Goal: Transaction & Acquisition: Purchase product/service

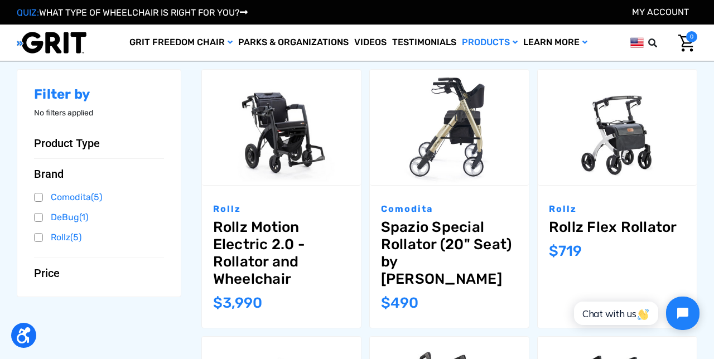
scroll to position [151, 0]
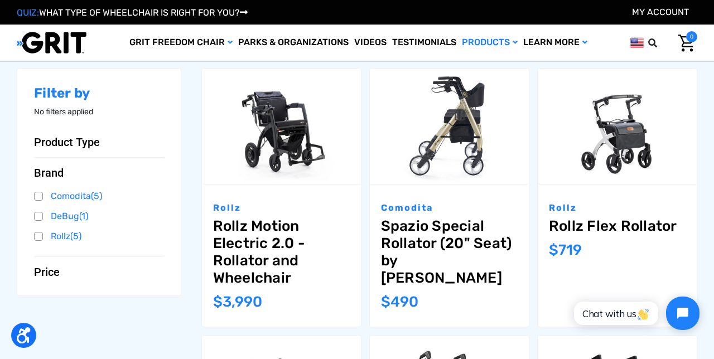
click at [587, 206] on p "Rollz" at bounding box center [617, 207] width 137 height 13
click at [595, 133] on link "Choose Options" at bounding box center [616, 141] width 95 height 25
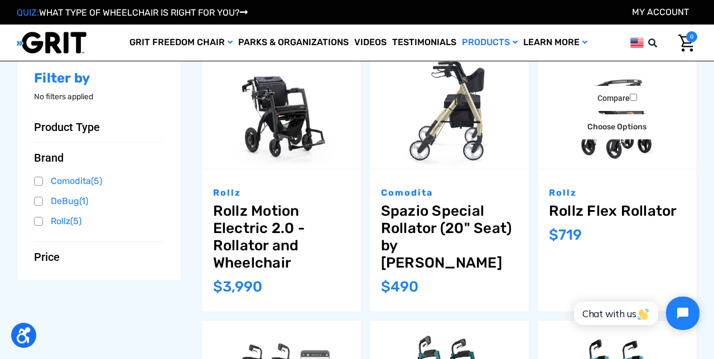
scroll to position [186, 0]
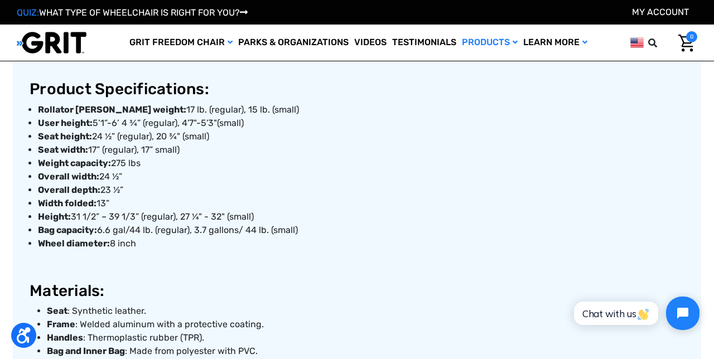
scroll to position [996, 0]
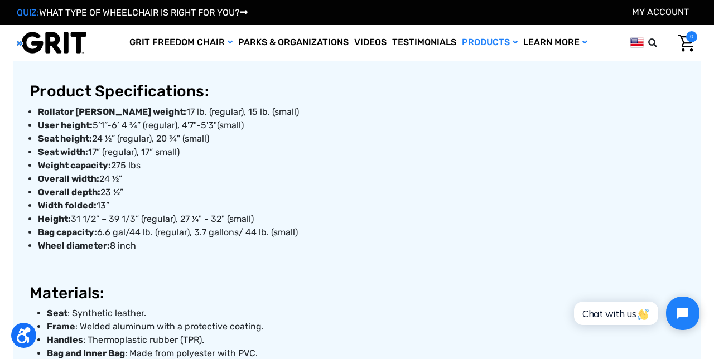
click at [487, 46] on link "Products" at bounding box center [489, 43] width 61 height 36
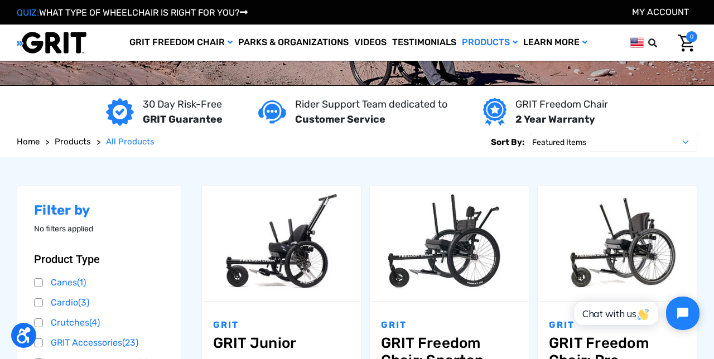
scroll to position [33, 0]
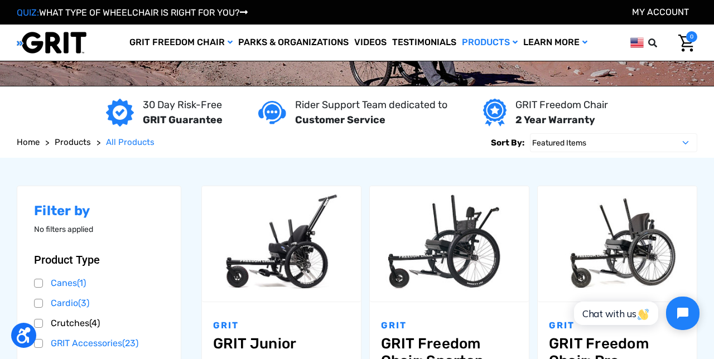
click at [160, 323] on link "Crutches (4)" at bounding box center [99, 323] width 130 height 17
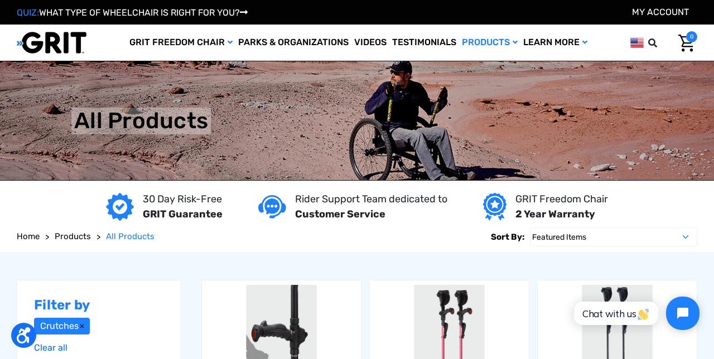
click at [476, 42] on link "Products" at bounding box center [489, 43] width 61 height 36
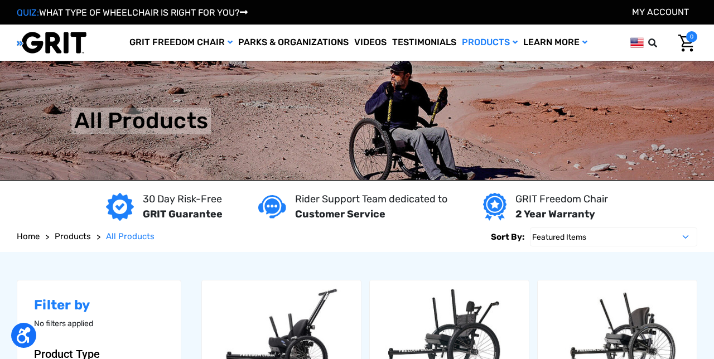
click at [476, 49] on link "Products" at bounding box center [489, 43] width 61 height 36
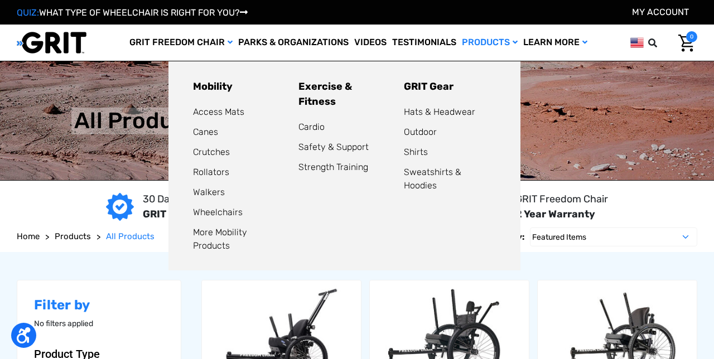
click at [307, 162] on link "Strength Training" at bounding box center [333, 167] width 70 height 11
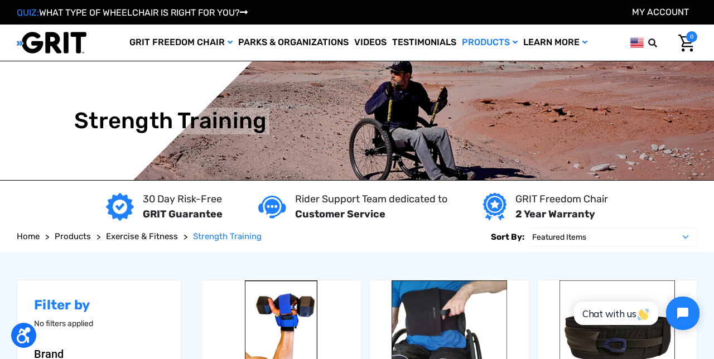
click at [161, 40] on link "GRIT Freedom Chair" at bounding box center [181, 43] width 109 height 36
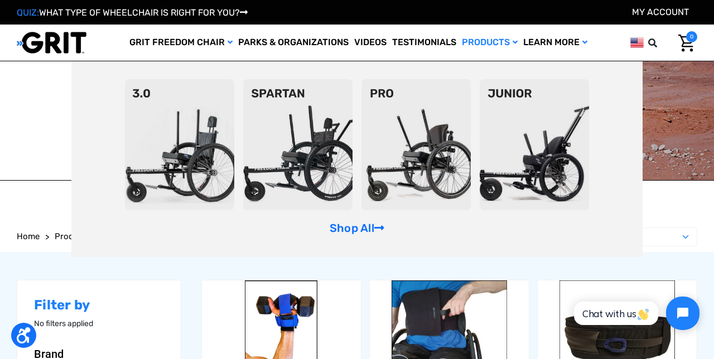
click at [146, 38] on link "GRIT Freedom Chair" at bounding box center [181, 43] width 109 height 36
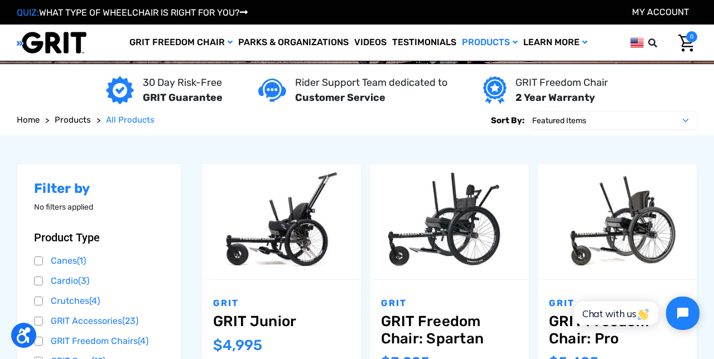
scroll to position [91, 0]
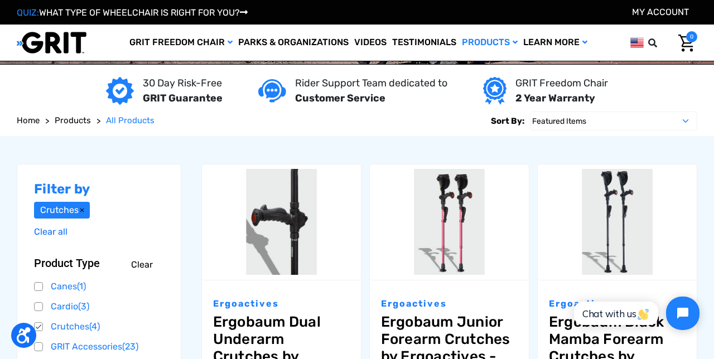
scroll to position [33, 0]
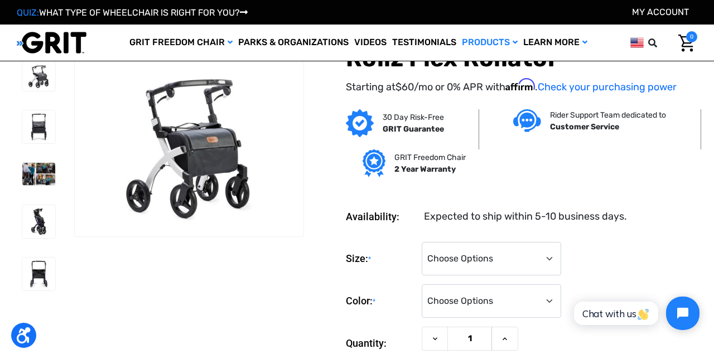
scroll to position [6, 0]
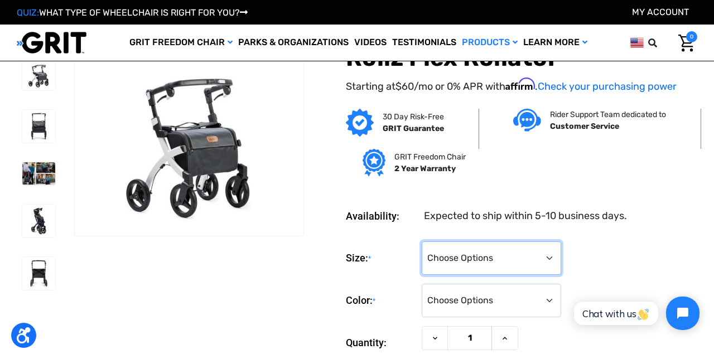
click at [459, 263] on select "Choose Options Small Regular" at bounding box center [491, 257] width 139 height 33
click at [272, 264] on section at bounding box center [160, 222] width 295 height 381
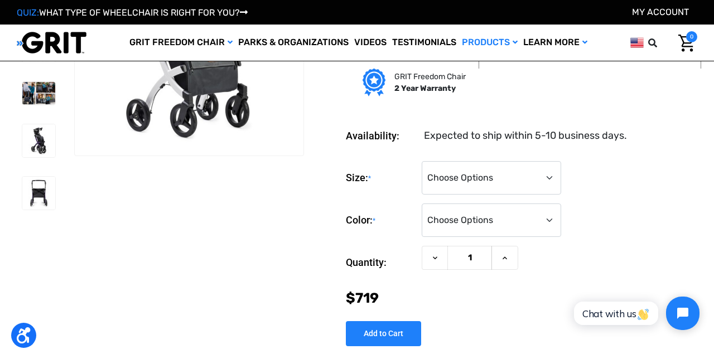
scroll to position [85, 0]
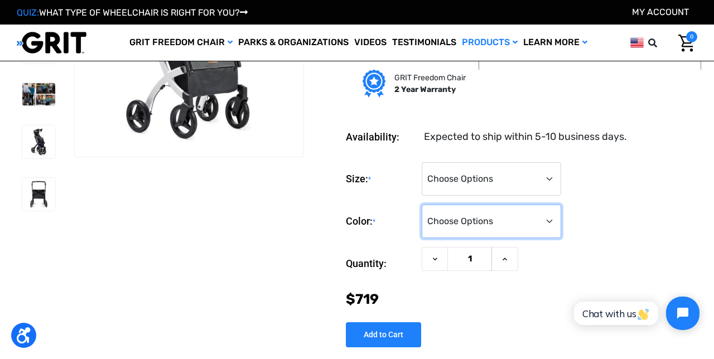
click at [449, 220] on select "Choose Options Dark Purple Forest Green Matte Black Pebble White" at bounding box center [491, 221] width 139 height 33
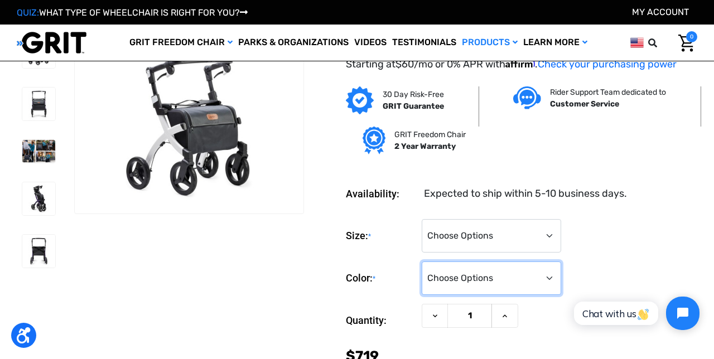
scroll to position [25, 0]
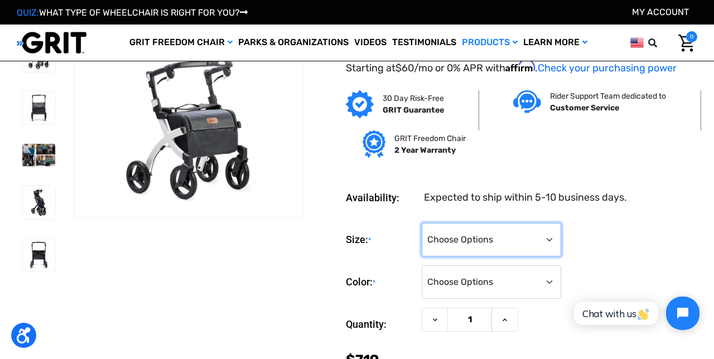
click at [440, 248] on select "Choose Options Small Regular" at bounding box center [491, 239] width 139 height 33
select select "1231"
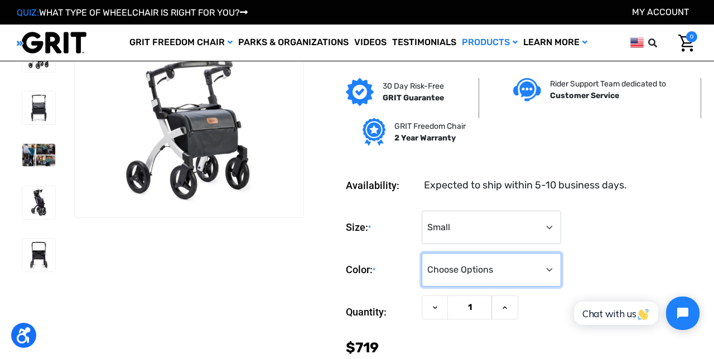
click at [442, 273] on select "Choose Options Dark Purple (Unavailable) Forest Green (Unavailable) Matte Black…" at bounding box center [491, 269] width 139 height 33
select select "1417"
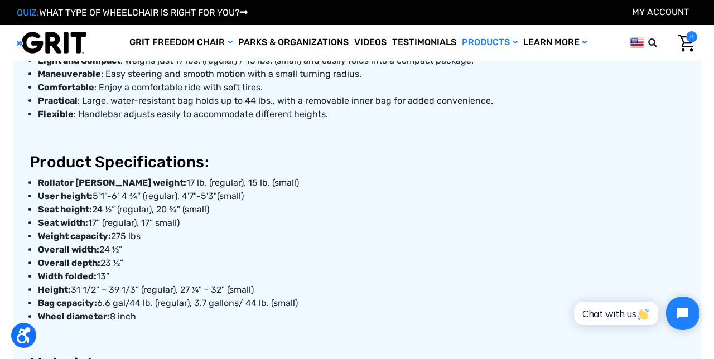
scroll to position [914, 0]
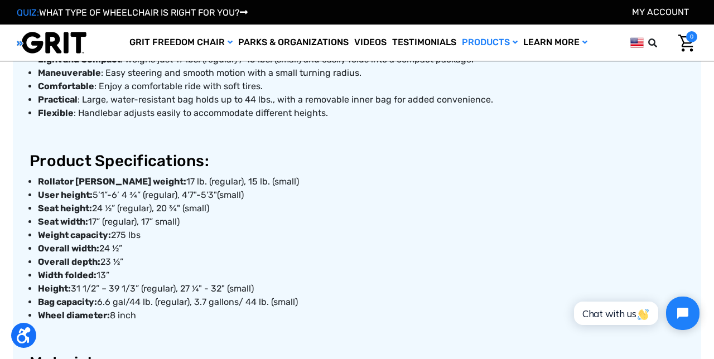
click at [27, 234] on article "Rollz Flex Rollator Description The Rollz Flex Rollator is a compact, stable, a…" at bounding box center [357, 24] width 688 height 899
click at [16, 236] on article "Rollz Flex Rollator Description The Rollz Flex Rollator is a compact, stable, a…" at bounding box center [357, 24] width 688 height 899
click at [79, 277] on strong "Width folded:" at bounding box center [67, 275] width 59 height 11
click at [23, 231] on article "Rollz Flex Rollator Description The Rollz Flex Rollator is a compact, stable, a…" at bounding box center [357, 24] width 688 height 899
click at [14, 251] on article "Rollz Flex Rollator Description The Rollz Flex Rollator is a compact, stable, a…" at bounding box center [357, 24] width 688 height 899
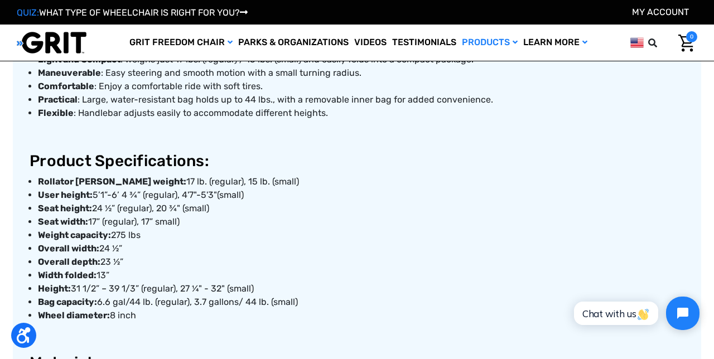
click at [83, 231] on strong "Weight capacity:" at bounding box center [74, 235] width 73 height 11
click at [104, 232] on strong "Weight capacity:" at bounding box center [74, 235] width 73 height 11
click at [100, 234] on strong "Weight capacity:" at bounding box center [74, 235] width 73 height 11
click at [85, 247] on strong "Overall width:" at bounding box center [68, 248] width 61 height 11
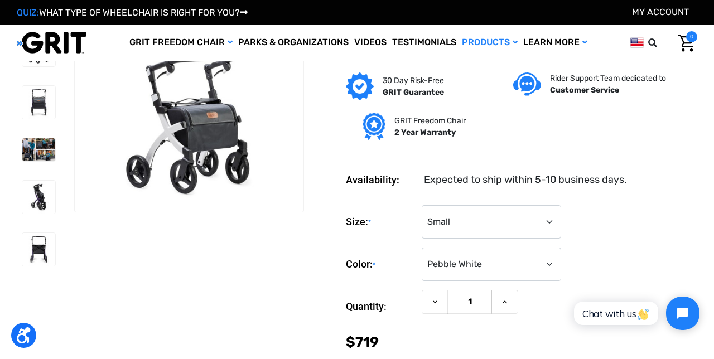
scroll to position [28, 0]
